Goal: Task Accomplishment & Management: Manage account settings

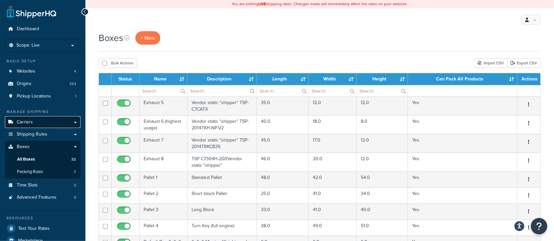
click at [28, 123] on span "Carriers" at bounding box center [25, 123] width 16 height 6
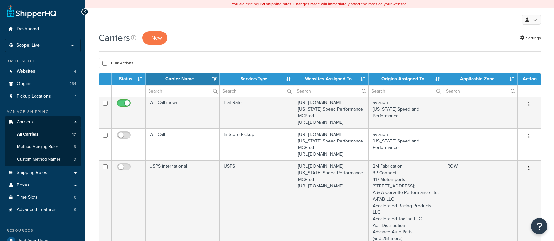
select select "15"
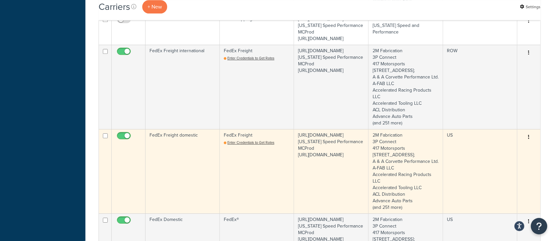
scroll to position [569, 0]
click at [171, 201] on td "FedEx Freight domestic" at bounding box center [182, 171] width 74 height 84
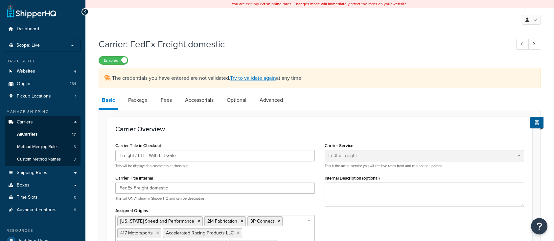
select select "fedExFreight"
click at [42, 160] on span "Custom Method Names" at bounding box center [39, 160] width 44 height 6
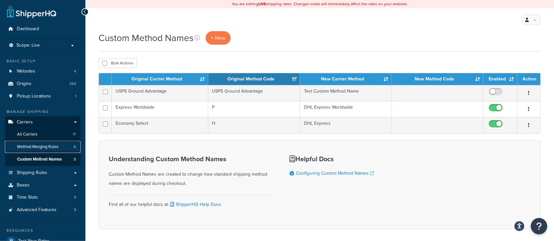
click at [35, 147] on span "Method Merging Rules" at bounding box center [37, 147] width 41 height 6
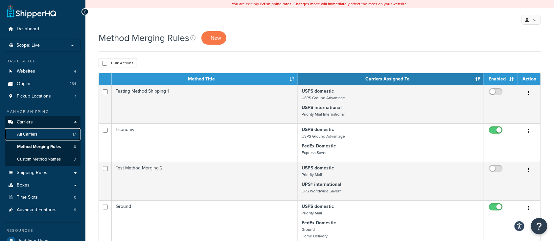
click at [27, 133] on span "All Carriers" at bounding box center [27, 135] width 20 height 6
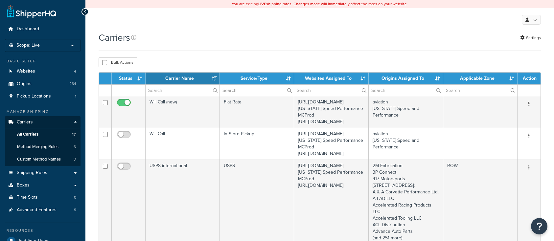
select select "15"
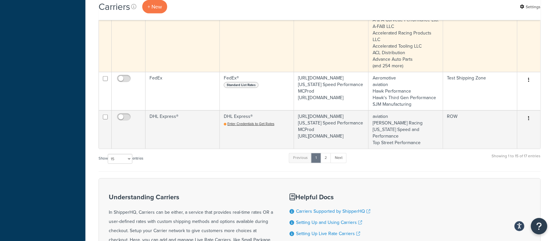
scroll to position [1007, 0]
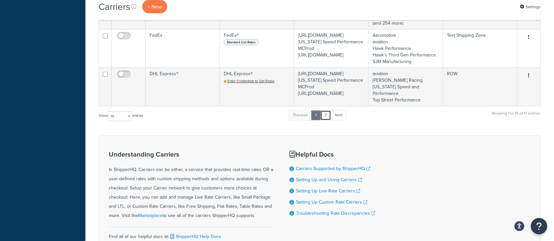
click at [324, 120] on link "2" at bounding box center [325, 115] width 11 height 10
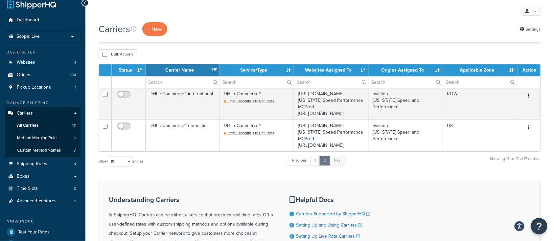
scroll to position [8, 0]
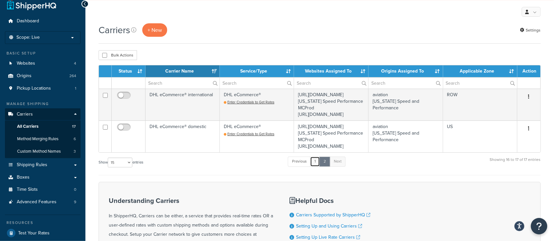
click at [318, 166] on link "1" at bounding box center [315, 162] width 10 height 10
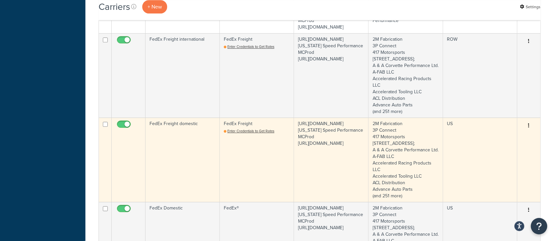
scroll to position [572, 0]
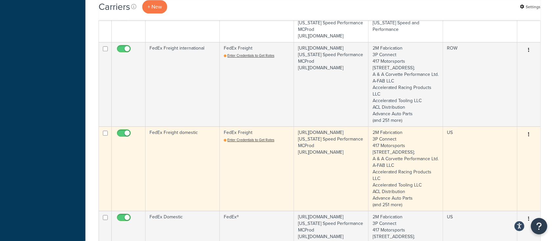
click at [175, 203] on td "FedEx Freight domestic" at bounding box center [182, 168] width 74 height 84
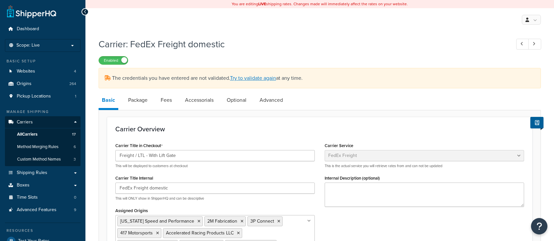
select select "fedExFreight"
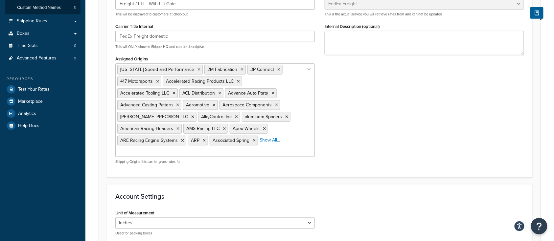
scroll to position [263, 0]
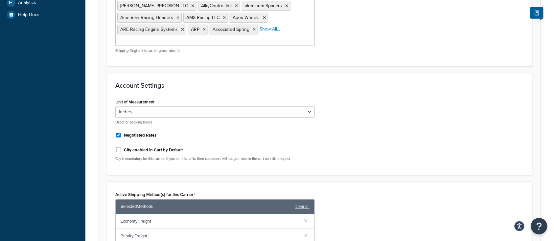
click at [171, 217] on span "Economy Freight" at bounding box center [210, 221] width 178 height 9
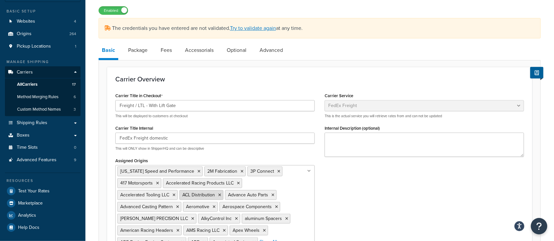
scroll to position [44, 0]
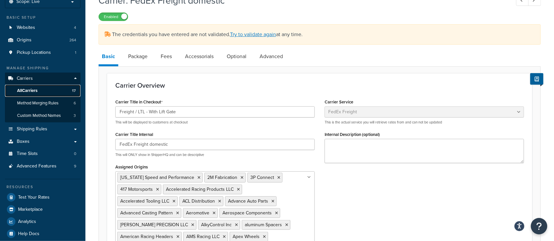
click at [31, 94] on link "All Carriers 17" at bounding box center [43, 91] width 76 height 12
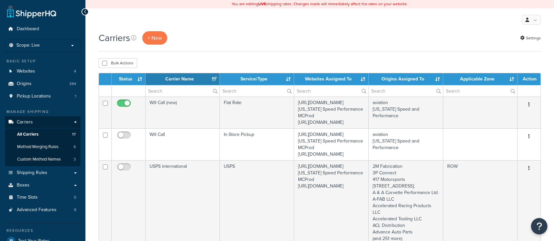
select select "15"
click at [46, 149] on span "Method Merging Rules" at bounding box center [37, 147] width 41 height 6
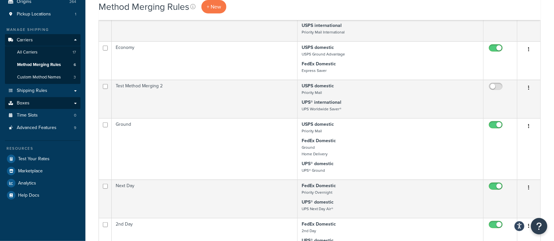
scroll to position [78, 0]
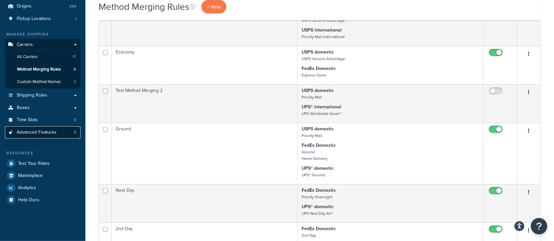
click at [48, 128] on link "Advanced Features 9" at bounding box center [43, 132] width 76 height 12
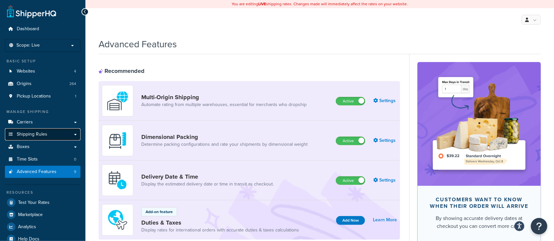
click at [49, 137] on link "Shipping Rules" at bounding box center [43, 134] width 76 height 12
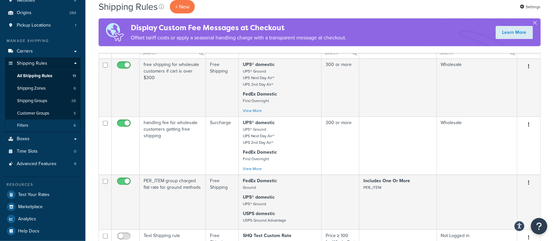
scroll to position [87, 0]
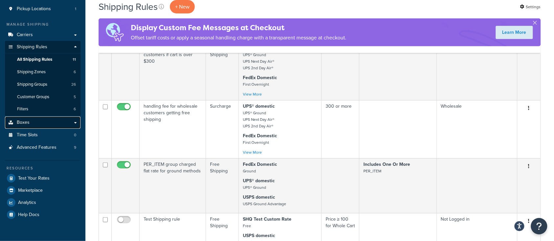
click at [52, 125] on link "Boxes" at bounding box center [43, 123] width 76 height 12
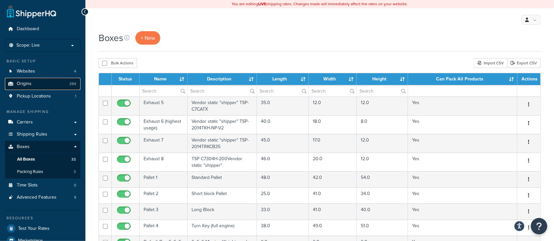
click at [33, 82] on link "Origins 264" at bounding box center [43, 84] width 76 height 12
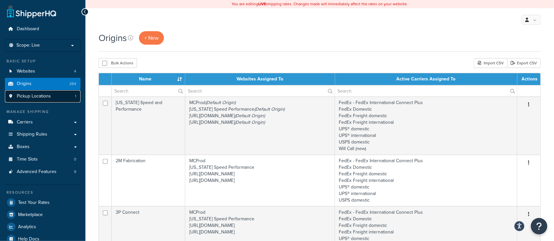
click at [47, 96] on span "Pickup Locations" at bounding box center [34, 97] width 34 height 6
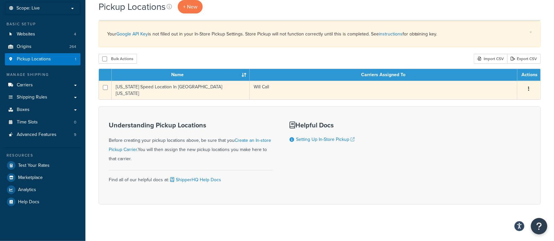
click at [147, 90] on td "[US_STATE] Speed Location In [GEOGRAPHIC_DATA] [US_STATE]" at bounding box center [181, 90] width 138 height 19
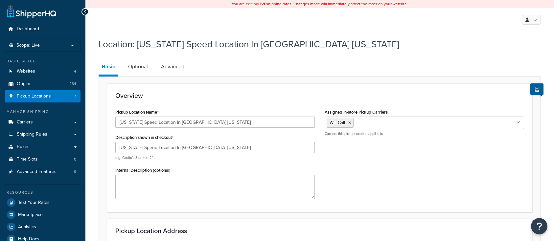
select select "43"
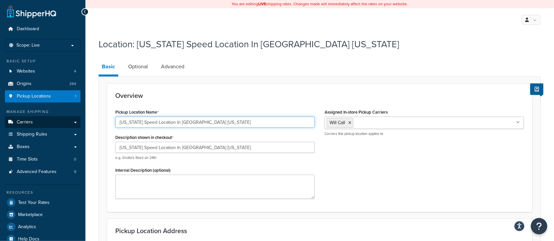
drag, startPoint x: 215, startPoint y: 122, endPoint x: 39, endPoint y: 124, distance: 175.7
click at [52, 123] on div "Dashboard Scope: Live Basic Setup Websites 4 Origins 264 Pickup Locations 1 Man…" at bounding box center [277, 238] width 554 height 477
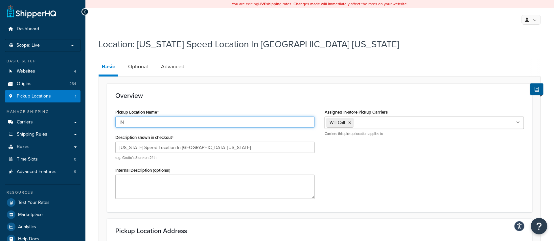
type input "I"
type input "In Store Pic"
select select "43"
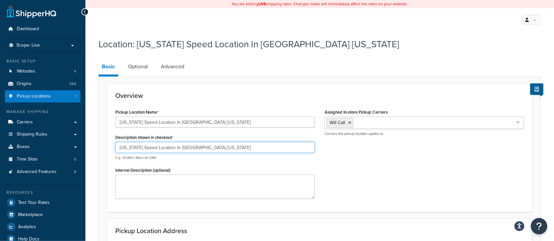
drag, startPoint x: 223, startPoint y: 145, endPoint x: 0, endPoint y: 145, distance: 223.0
click at [0, 143] on div "Dashboard Scope: Live Basic Setup Websites 4 Origins 264 Pickup Locations 1 Man…" at bounding box center [277, 238] width 554 height 477
type input "In Store Pick Up - Georgetown Texas"
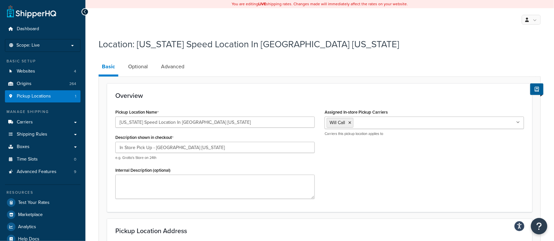
click at [377, 188] on div "Pickup Location Name Texas Speed Location In Georgetown Texas Description shown…" at bounding box center [319, 155] width 418 height 96
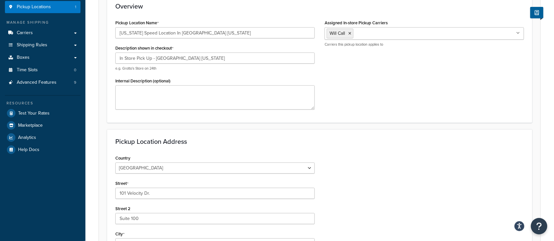
scroll to position [236, 0]
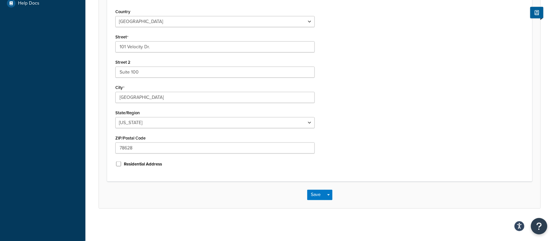
click at [306, 194] on div "Save Save Dropdown Save and Edit Save and Duplicate Save and Create New" at bounding box center [319, 195] width 441 height 27
click at [311, 196] on button "Save" at bounding box center [316, 195] width 18 height 11
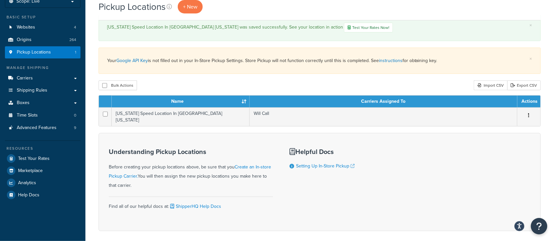
scroll to position [71, 0]
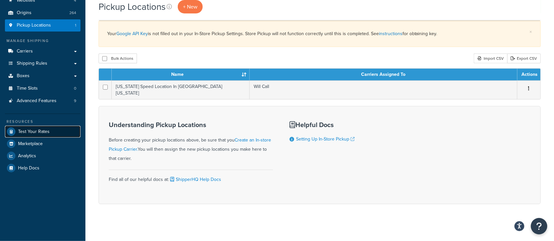
click at [41, 134] on span "Test Your Rates" at bounding box center [34, 132] width 32 height 6
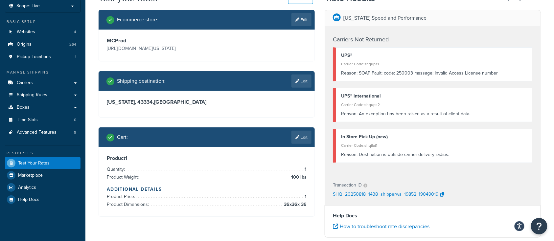
scroll to position [44, 0]
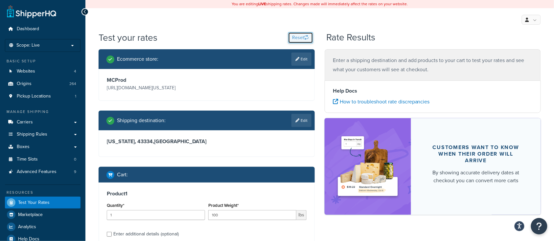
click at [291, 33] on button "Reset" at bounding box center [300, 37] width 25 height 11
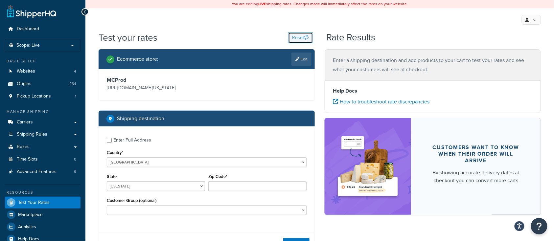
scroll to position [44, 0]
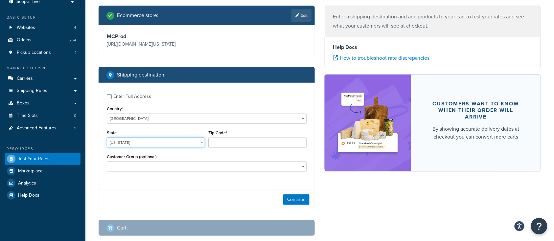
click at [146, 146] on select "[US_STATE] [US_STATE] [US_STATE] [US_STATE] [US_STATE] Armed Forces Americas Ar…" at bounding box center [156, 143] width 98 height 10
select select "[GEOGRAPHIC_DATA]"
click at [107, 138] on select "[US_STATE] [US_STATE] [US_STATE] [US_STATE] [US_STATE] Armed Forces Americas Ar…" at bounding box center [156, 143] width 98 height 10
click at [242, 142] on input "Zip Code*" at bounding box center [257, 143] width 98 height 10
type input "78133"
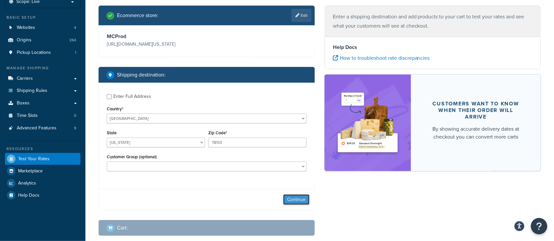
click at [291, 199] on button "Continue" at bounding box center [296, 199] width 26 height 11
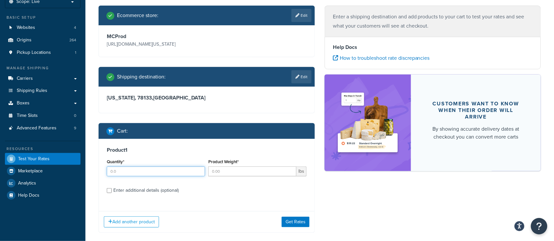
click at [123, 175] on input "Quantity*" at bounding box center [156, 171] width 98 height 10
type input "1"
type input "36.6"
click at [108, 191] on input "Enter additional details (optional)" at bounding box center [109, 190] width 5 height 5
checkbox input "true"
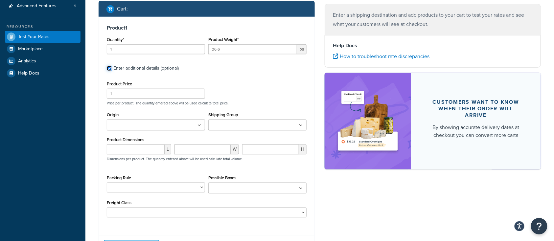
scroll to position [175, 0]
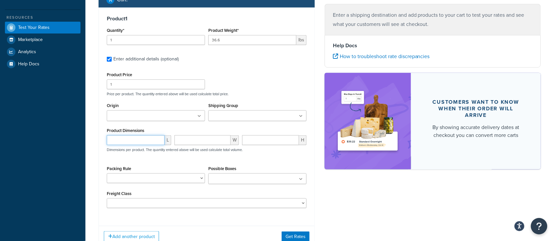
click at [135, 142] on input "number" at bounding box center [136, 140] width 58 height 10
type input "44"
type input "22"
type input "11"
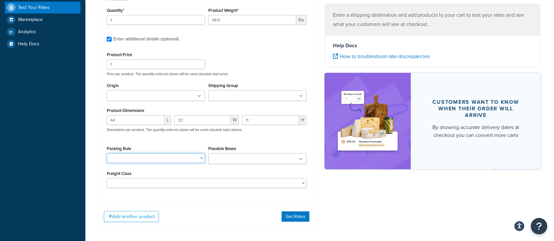
scroll to position [219, 0]
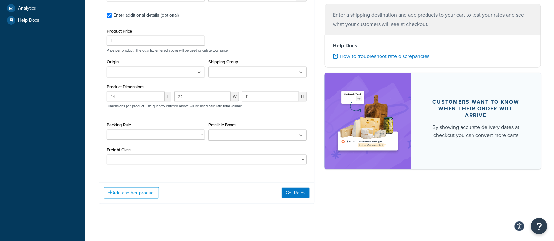
click at [255, 130] on ul at bounding box center [257, 135] width 98 height 11
click at [222, 210] on div "Ecommerce store : Edit MCProd https://mcprod.texas-speed.com/ Shipping destinat…" at bounding box center [207, 22] width 226 height 383
click at [283, 193] on button "Get Rates" at bounding box center [295, 193] width 28 height 11
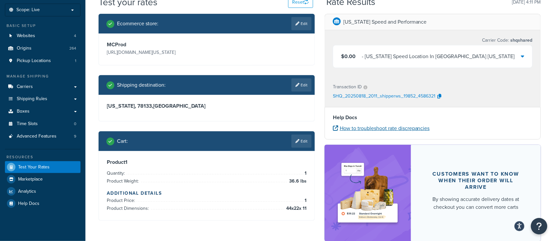
scroll to position [44, 0]
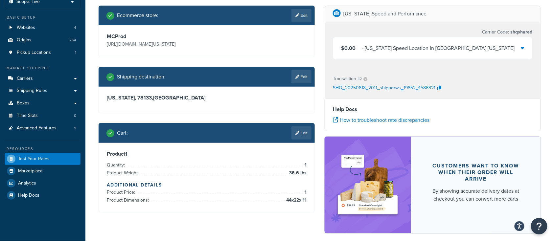
click at [498, 51] on div "$0.00 - Texas Speed Location In Georgetown Texas" at bounding box center [432, 48] width 199 height 22
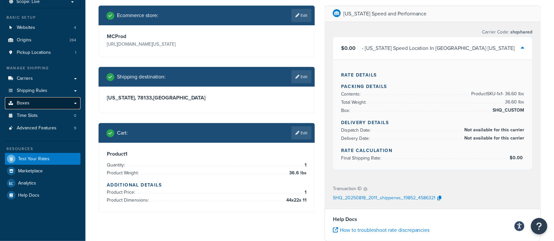
click at [25, 104] on span "Boxes" at bounding box center [23, 103] width 13 height 6
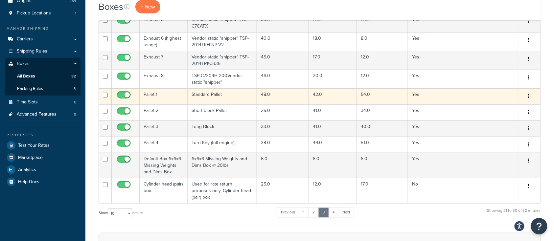
scroll to position [87, 0]
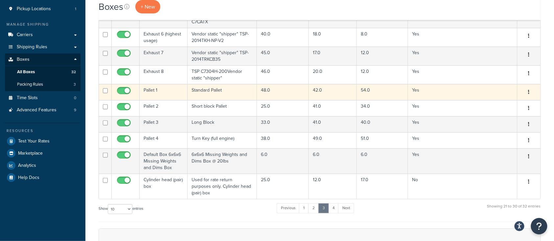
click at [169, 94] on td "Pallet 1" at bounding box center [164, 92] width 48 height 16
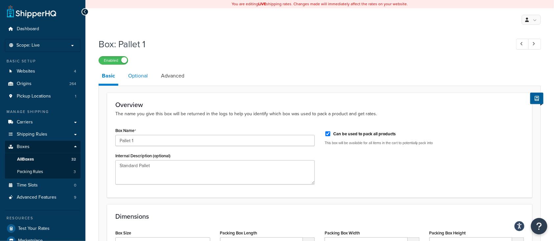
click at [142, 74] on link "Optional" at bounding box center [138, 76] width 26 height 16
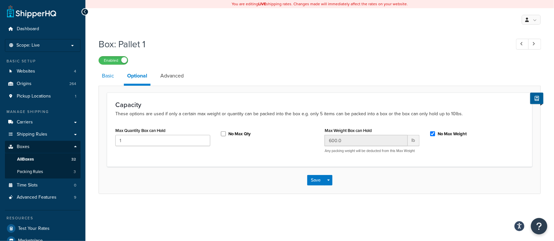
click at [103, 79] on link "Basic" at bounding box center [108, 76] width 19 height 16
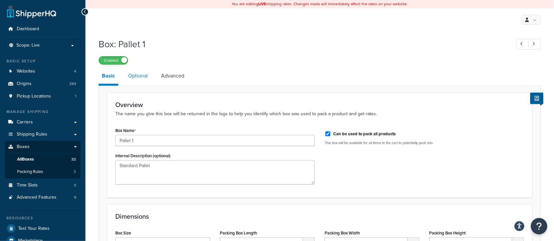
click at [138, 79] on link "Optional" at bounding box center [138, 76] width 26 height 16
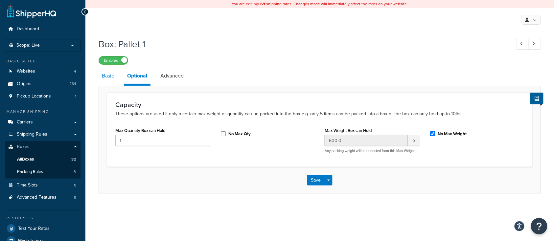
click at [107, 79] on link "Basic" at bounding box center [108, 76] width 19 height 16
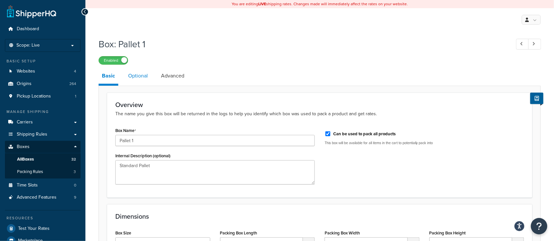
click at [134, 78] on link "Optional" at bounding box center [138, 76] width 26 height 16
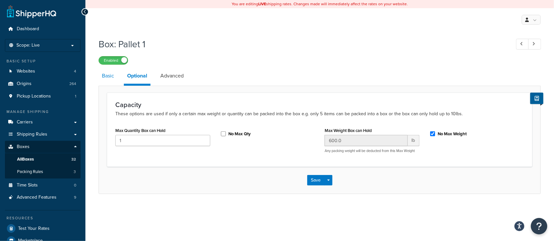
click at [110, 79] on link "Basic" at bounding box center [108, 76] width 19 height 16
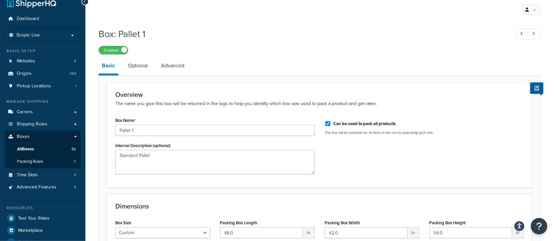
scroll to position [44, 0]
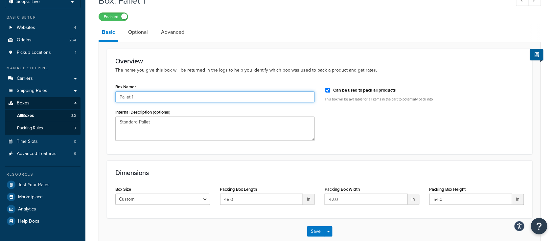
click at [149, 98] on input "Pallet 1" at bounding box center [214, 96] width 199 height 11
click at [142, 33] on link "Optional" at bounding box center [138, 32] width 26 height 16
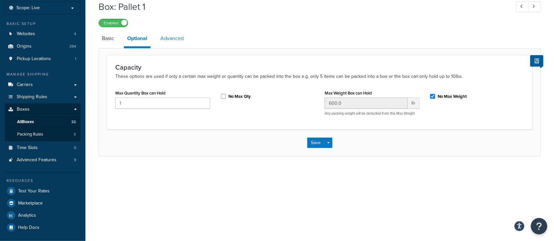
click at [174, 39] on link "Advanced" at bounding box center [172, 39] width 30 height 16
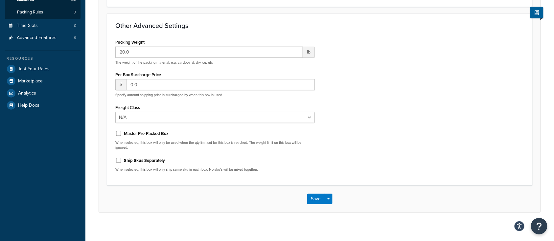
scroll to position [77, 0]
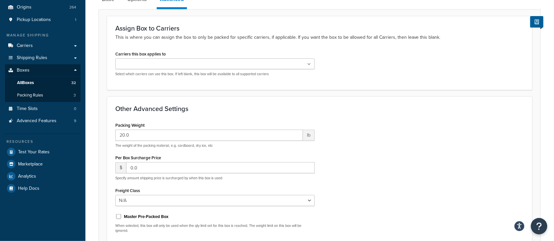
click at [239, 69] on ul at bounding box center [214, 63] width 199 height 11
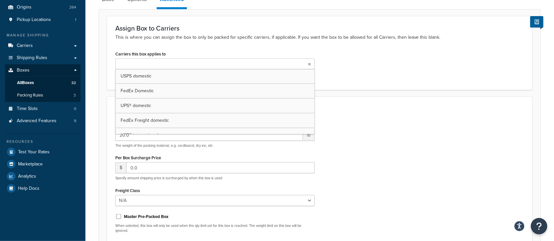
click at [240, 66] on ul at bounding box center [214, 63] width 199 height 11
drag, startPoint x: 423, startPoint y: 97, endPoint x: 402, endPoint y: 122, distance: 32.6
click at [422, 97] on div "Other Advanced Settings Packing Weight 20.0 lb The weight of the packing materi…" at bounding box center [319, 183] width 425 height 172
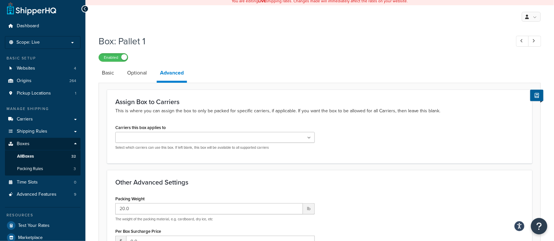
scroll to position [0, 0]
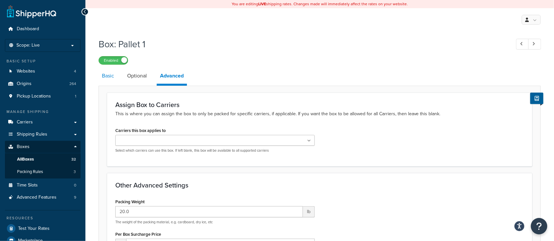
click at [108, 76] on link "Basic" at bounding box center [108, 76] width 19 height 16
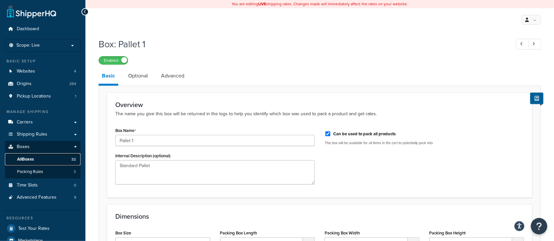
click at [26, 162] on span "All Boxes" at bounding box center [25, 160] width 17 height 6
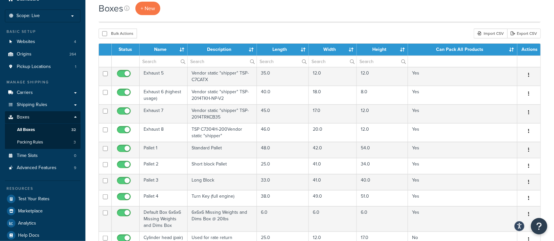
scroll to position [73, 0]
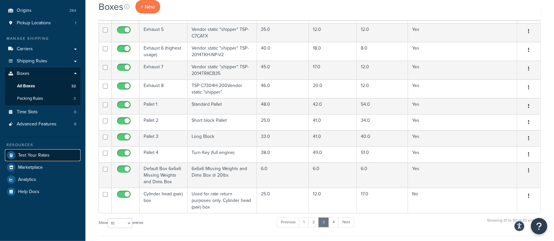
click at [44, 155] on span "Test Your Rates" at bounding box center [34, 156] width 32 height 6
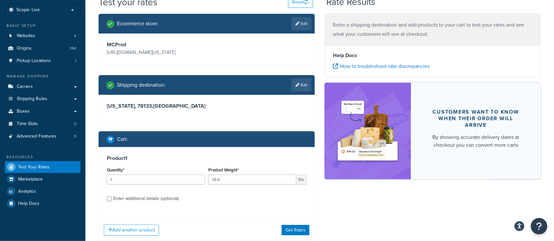
scroll to position [78, 0]
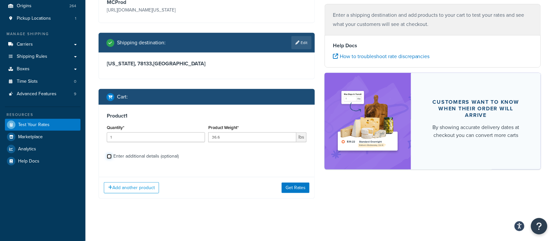
click at [107, 158] on input "Enter additional details (optional)" at bounding box center [109, 156] width 5 height 5
checkbox input "true"
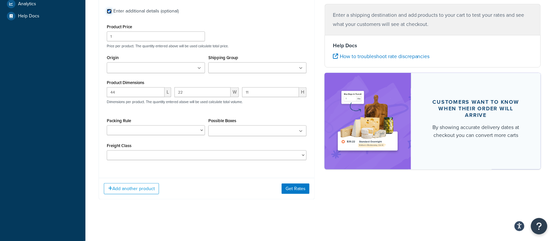
scroll to position [224, 0]
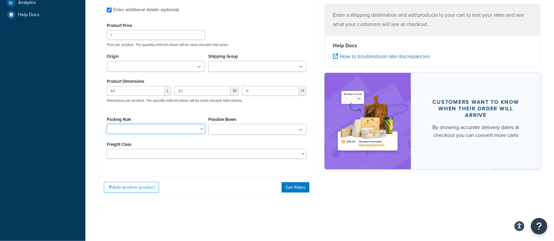
click at [153, 132] on select "BRA 2 Box Packing Rule Cylinder Head 2 box Packing Rule Ships Individually" at bounding box center [156, 129] width 98 height 10
select select "83949"
click at [107, 124] on select "BRA 2 Box Packing Rule Cylinder Head 2 box Packing Rule Ships Individually" at bounding box center [156, 129] width 98 height 10
click at [148, 173] on div "Product 1 Quantity* 1 Product Weight* 36.6 lbs Enter additional details (option…" at bounding box center [207, 78] width 216 height 240
click at [282, 196] on div "Add another product Get Rates" at bounding box center [206, 187] width 215 height 21
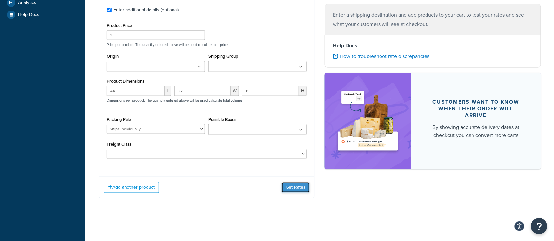
click at [290, 187] on button "Get Rates" at bounding box center [295, 187] width 28 height 11
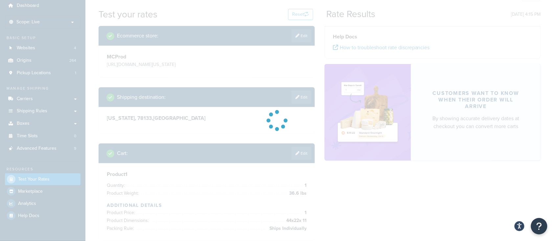
scroll to position [0, 0]
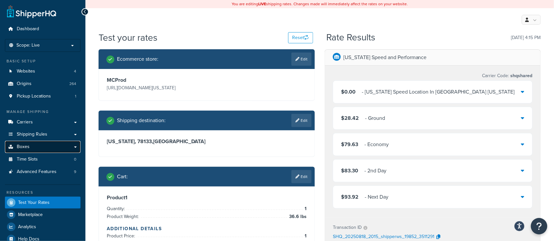
click at [35, 151] on link "Boxes" at bounding box center [43, 147] width 76 height 12
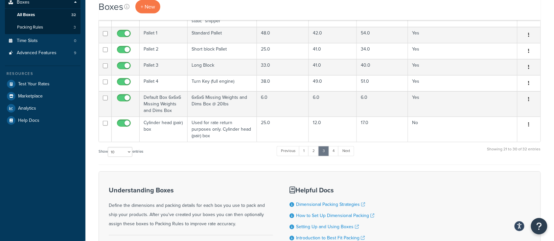
scroll to position [175, 0]
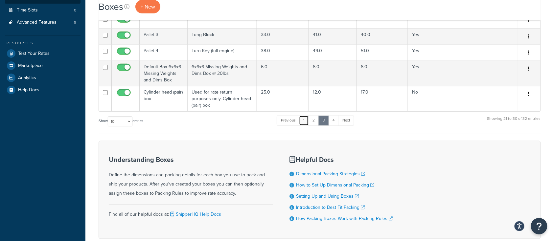
click at [303, 116] on link "1" at bounding box center [304, 121] width 10 height 10
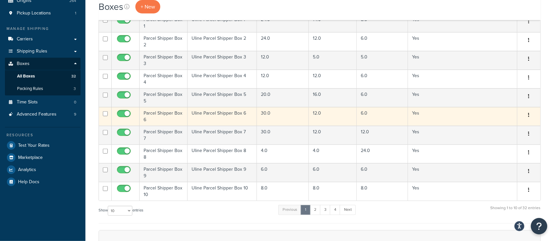
scroll to position [87, 0]
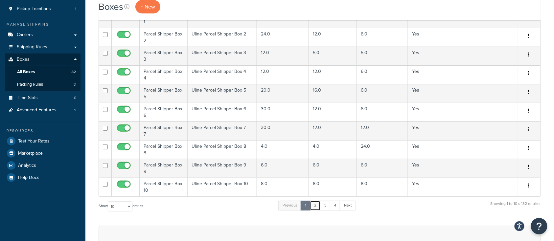
click at [316, 204] on link "2" at bounding box center [315, 206] width 11 height 10
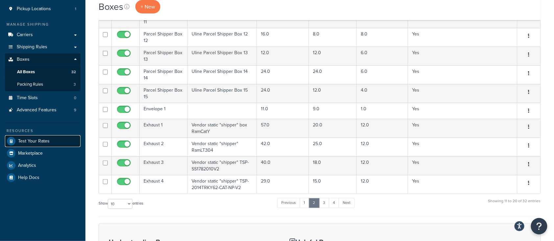
click at [45, 142] on span "Test Your Rates" at bounding box center [34, 142] width 32 height 6
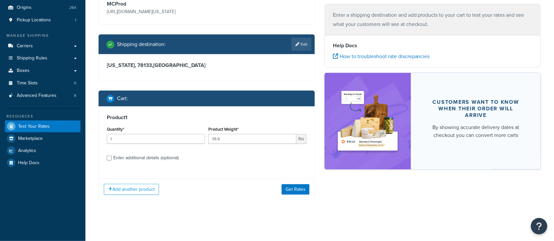
scroll to position [78, 0]
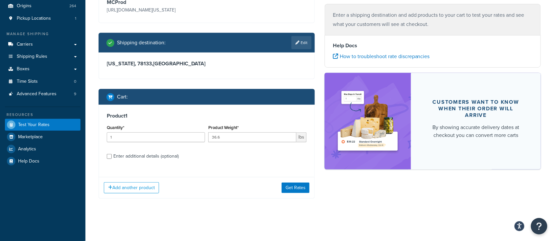
click at [113, 158] on div "Enter additional details (optional)" at bounding box center [207, 155] width 200 height 11
click at [109, 157] on input "Enter additional details (optional)" at bounding box center [109, 156] width 5 height 5
checkbox input "true"
select select "83949"
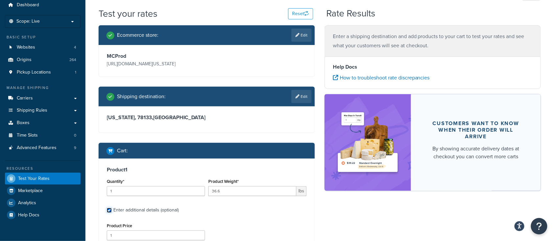
scroll to position [0, 0]
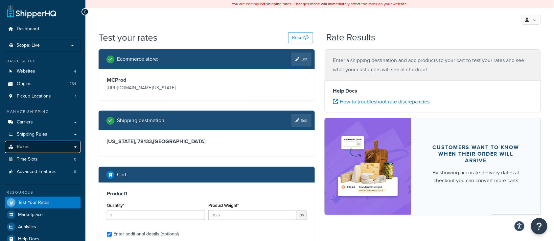
click at [32, 147] on link "Boxes" at bounding box center [43, 147] width 76 height 12
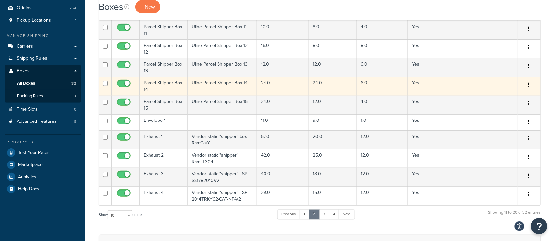
scroll to position [87, 0]
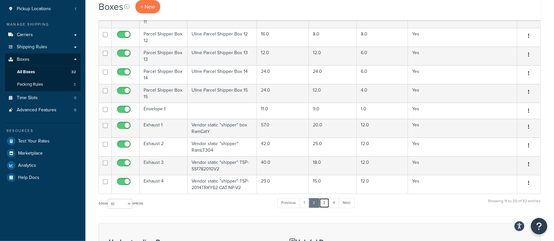
click at [324, 202] on link "3" at bounding box center [324, 203] width 11 height 10
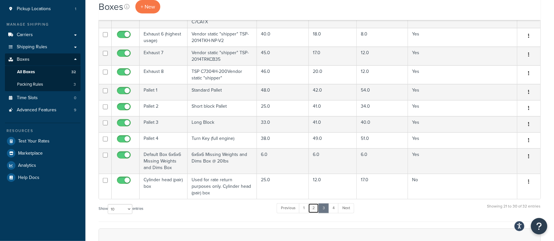
click at [312, 203] on link "2" at bounding box center [313, 208] width 11 height 10
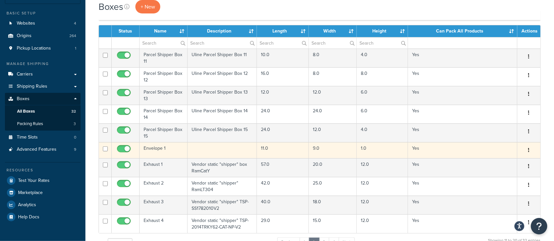
scroll to position [44, 0]
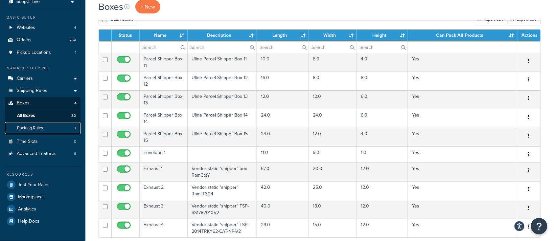
click at [39, 126] on span "Packing Rules" at bounding box center [30, 128] width 26 height 6
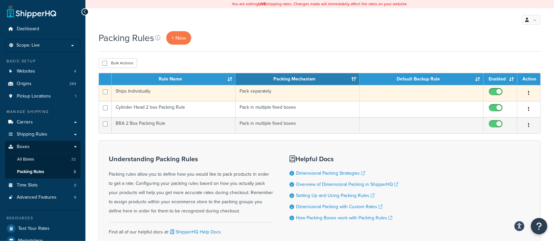
click at [161, 93] on td "Ships Individually" at bounding box center [174, 93] width 124 height 16
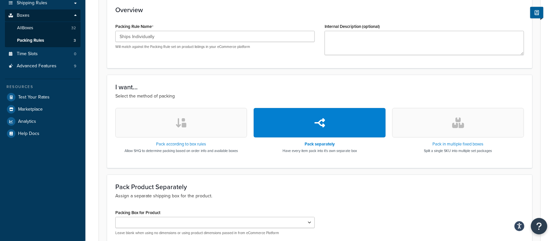
scroll to position [175, 0]
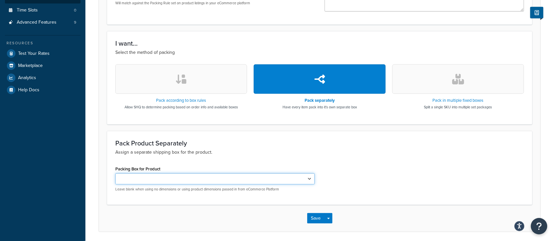
click at [208, 181] on select "Cylinder head (pair) box BRA (PAIR)" at bounding box center [214, 178] width 199 height 11
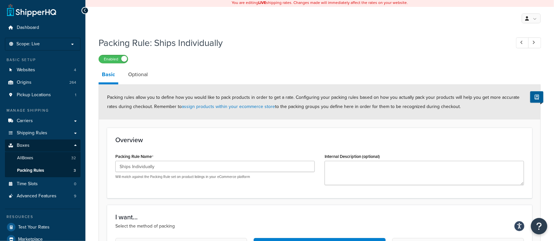
scroll to position [0, 0]
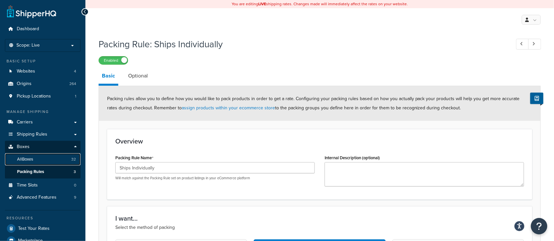
click at [28, 160] on span "All Boxes" at bounding box center [25, 160] width 16 height 6
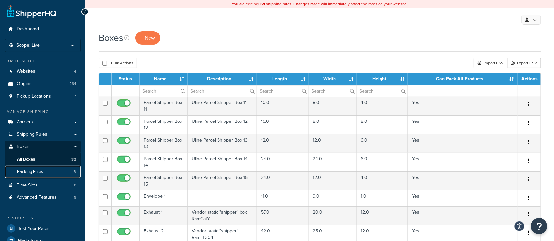
click at [19, 170] on span "Packing Rules" at bounding box center [30, 172] width 26 height 6
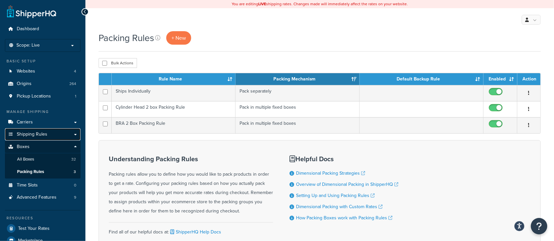
click at [37, 133] on span "Shipping Rules" at bounding box center [32, 135] width 31 height 6
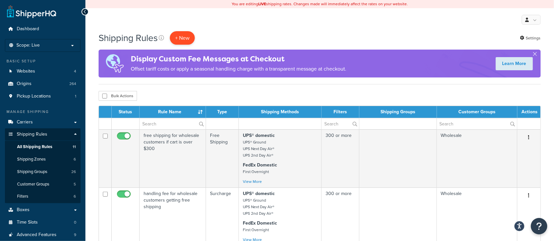
click at [181, 38] on p "+ New" at bounding box center [182, 37] width 25 height 13
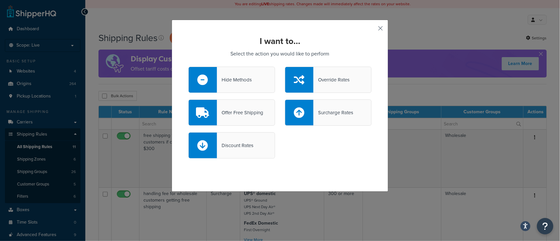
click at [372, 30] on button "button" at bounding box center [371, 31] width 2 height 2
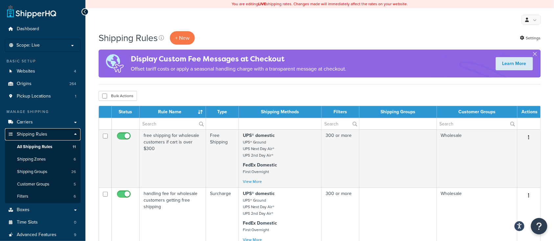
click at [41, 136] on span "Shipping Rules" at bounding box center [32, 135] width 31 height 6
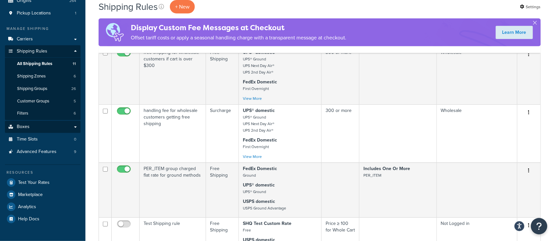
scroll to position [87, 0]
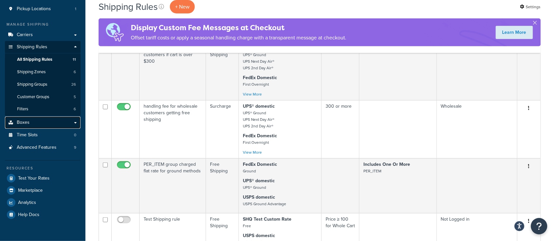
click at [32, 125] on link "Boxes" at bounding box center [43, 123] width 76 height 12
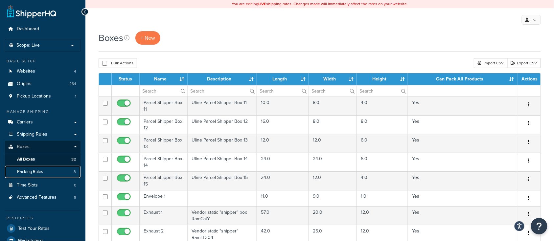
click at [38, 174] on span "Packing Rules" at bounding box center [30, 172] width 26 height 6
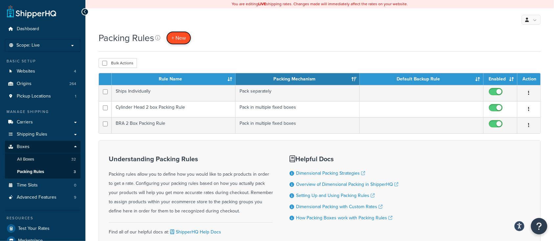
click at [184, 38] on span "+ New" at bounding box center [178, 38] width 14 height 8
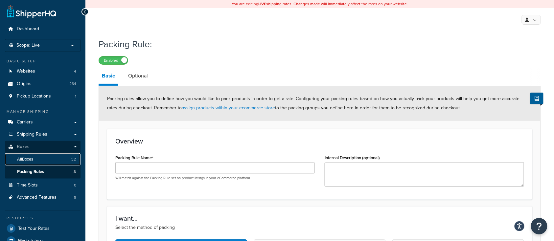
click at [27, 162] on span "All Boxes" at bounding box center [25, 160] width 16 height 6
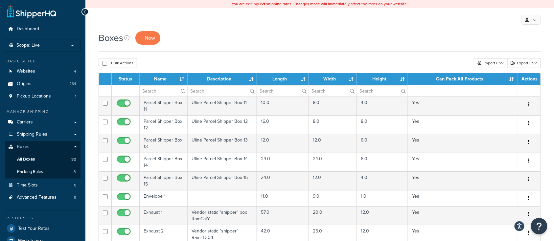
click at [281, 77] on th "Length" at bounding box center [283, 79] width 52 height 12
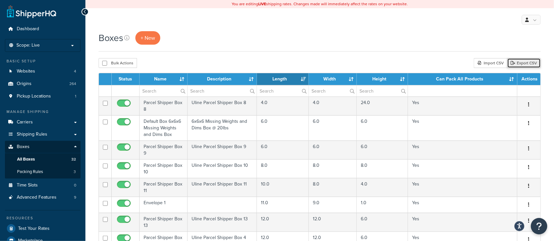
click at [515, 65] on link "Export CSV" at bounding box center [523, 63] width 33 height 10
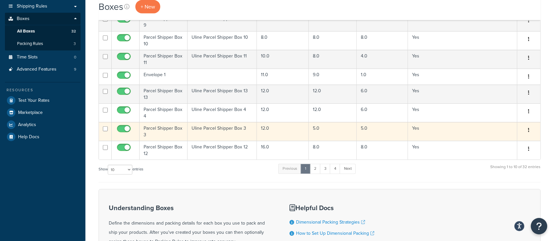
scroll to position [131, 0]
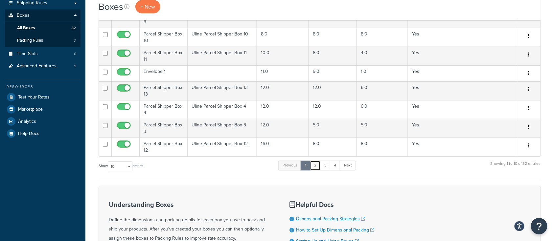
click at [318, 167] on link "2" at bounding box center [315, 166] width 11 height 10
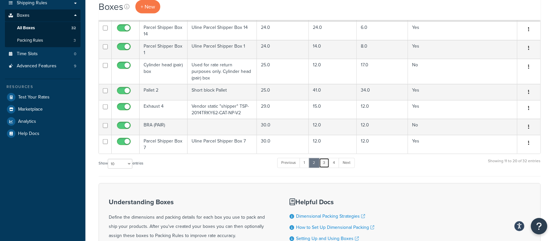
click at [325, 158] on link "3" at bounding box center [324, 163] width 11 height 10
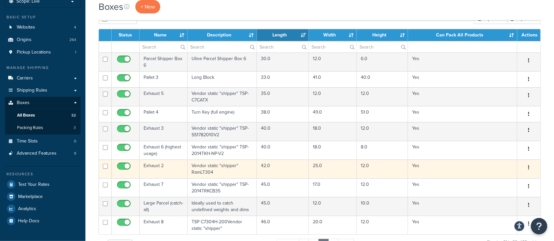
scroll to position [44, 0]
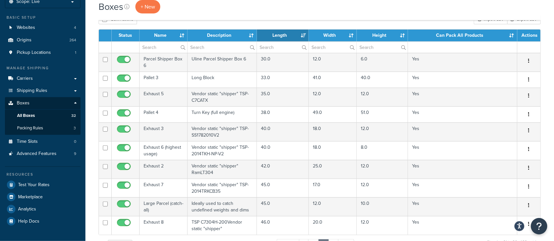
click at [180, 36] on th "Name" at bounding box center [164, 36] width 48 height 12
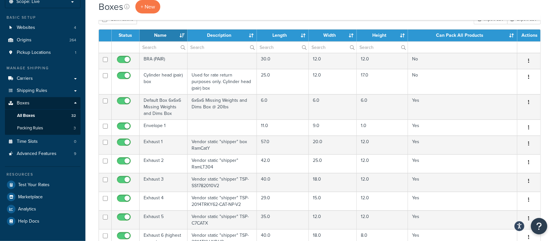
click at [180, 36] on th "Name" at bounding box center [164, 36] width 48 height 12
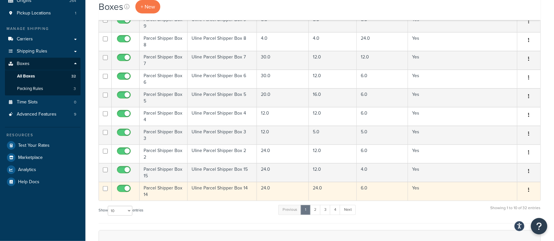
scroll to position [87, 0]
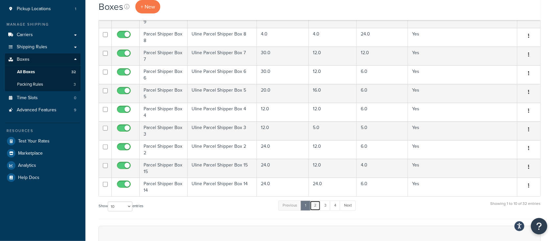
click at [315, 207] on link "2" at bounding box center [315, 206] width 11 height 10
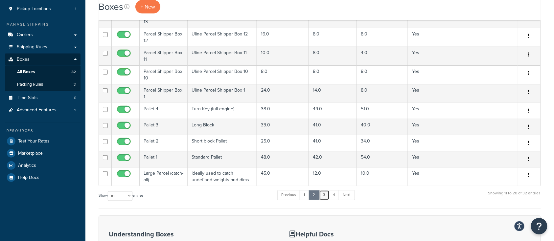
click at [325, 197] on link "3" at bounding box center [324, 195] width 11 height 10
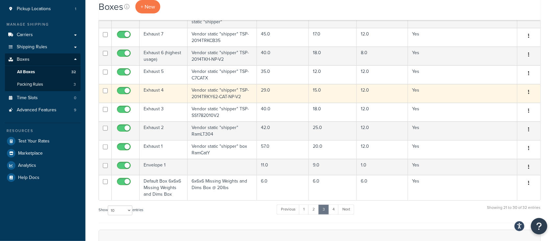
click at [167, 98] on td "Exhaust 4" at bounding box center [164, 93] width 48 height 19
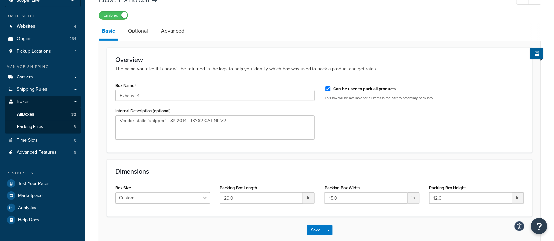
scroll to position [37, 0]
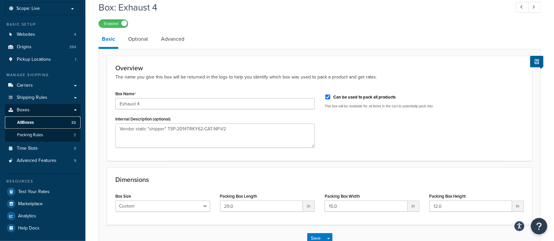
click at [26, 125] on span "All Boxes" at bounding box center [25, 123] width 17 height 6
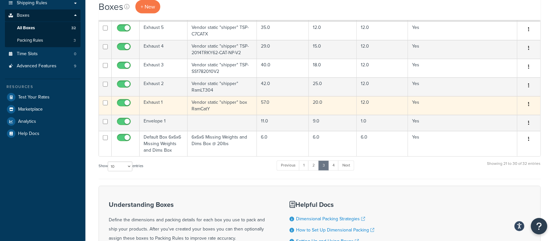
click at [127, 104] on input "checkbox" at bounding box center [125, 104] width 18 height 8
checkbox input "false"
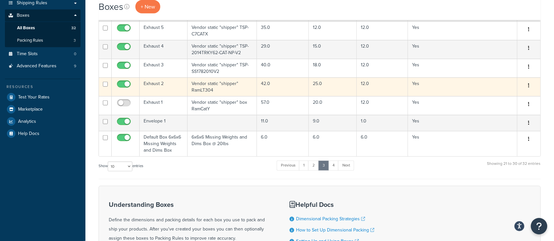
click at [126, 85] on input "checkbox" at bounding box center [125, 86] width 18 height 8
click at [121, 83] on input "checkbox" at bounding box center [125, 86] width 18 height 8
checkbox input "true"
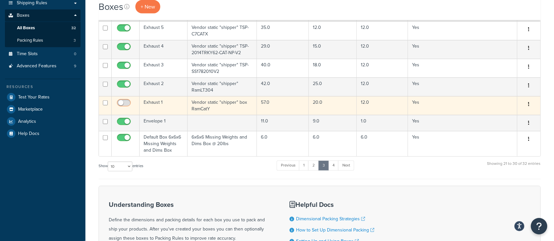
click at [122, 104] on input "checkbox" at bounding box center [125, 104] width 18 height 8
checkbox input "true"
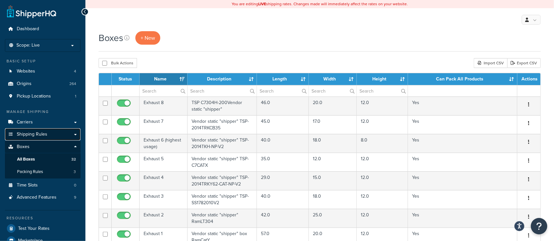
click at [37, 135] on span "Shipping Rules" at bounding box center [32, 135] width 31 height 6
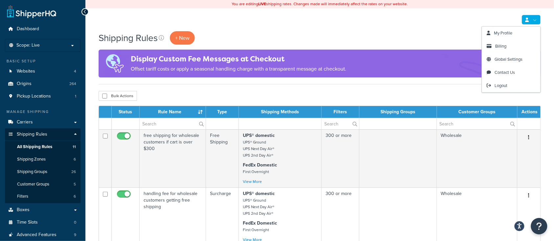
click at [537, 22] on link at bounding box center [530, 20] width 19 height 10
click at [500, 33] on span "My Profile" at bounding box center [503, 33] width 18 height 6
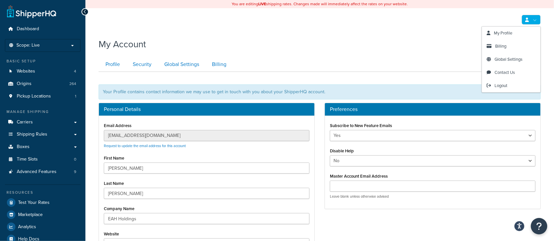
click at [529, 12] on div "My Profile Billing Global Settings Contact Us Logout" at bounding box center [319, 19] width 468 height 23
click at [509, 85] on link "Logout" at bounding box center [511, 85] width 58 height 13
